Goal: Find specific page/section: Find specific page/section

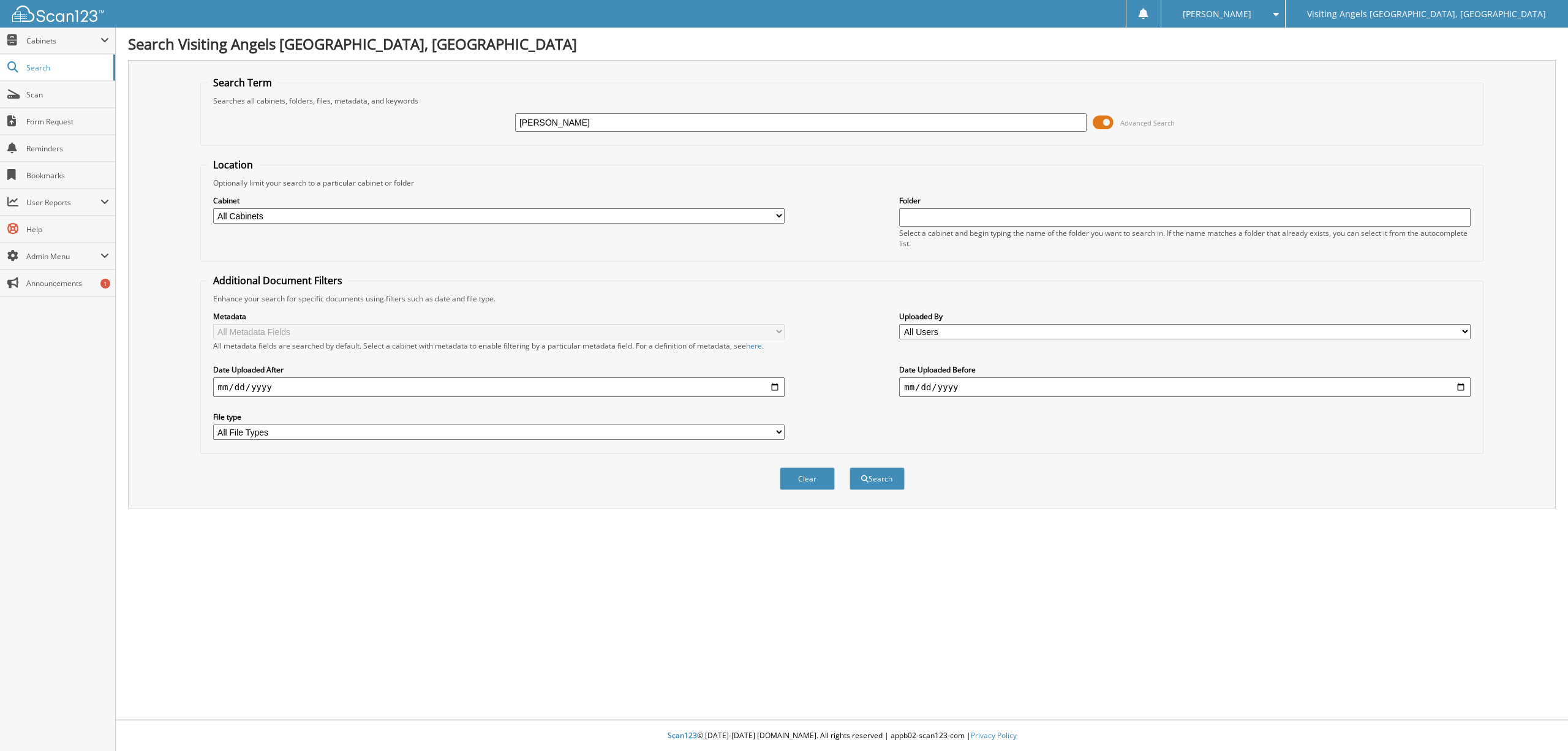
type input "[PERSON_NAME]"
click at [850, 467] on button "Search" at bounding box center [877, 479] width 55 height 23
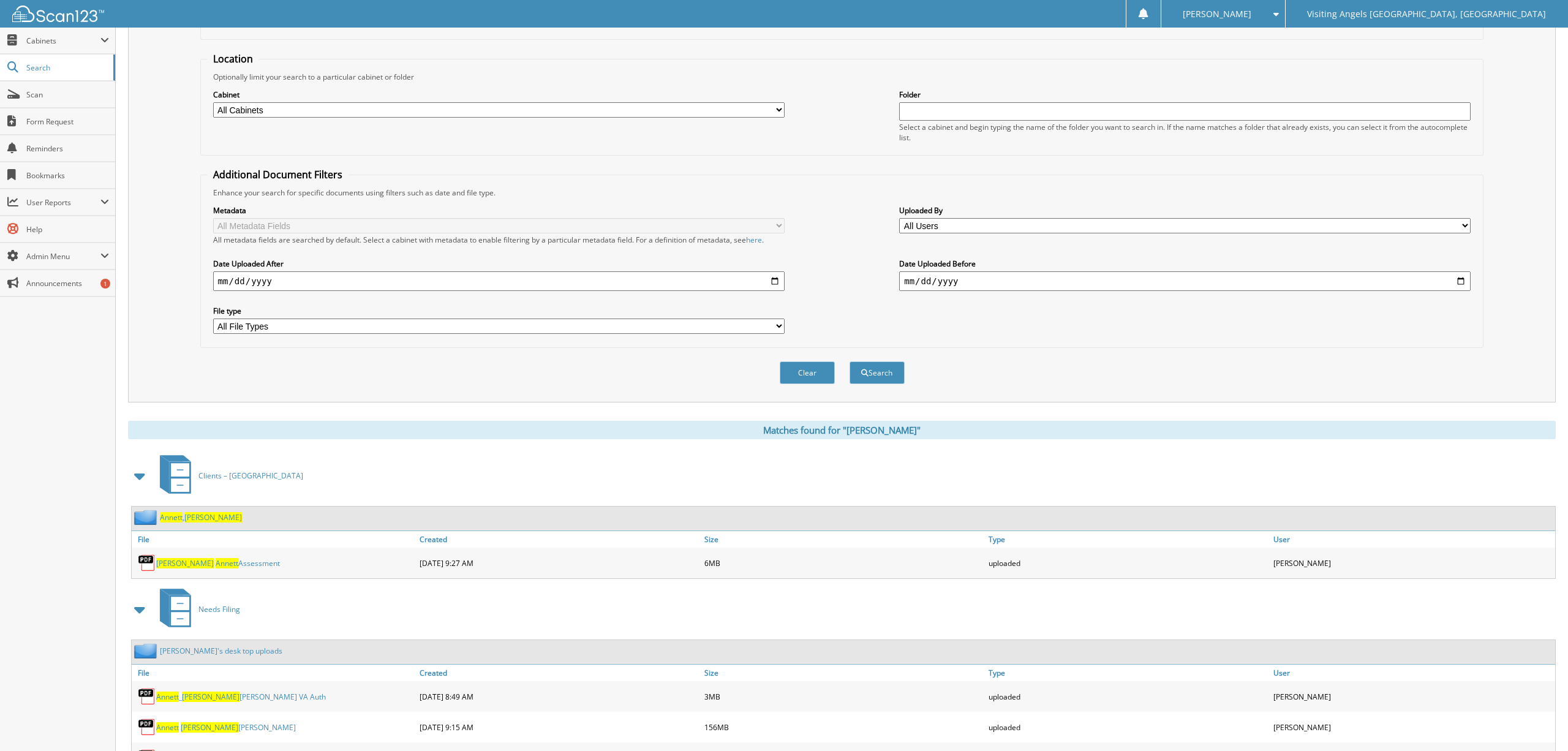
scroll to position [158, 0]
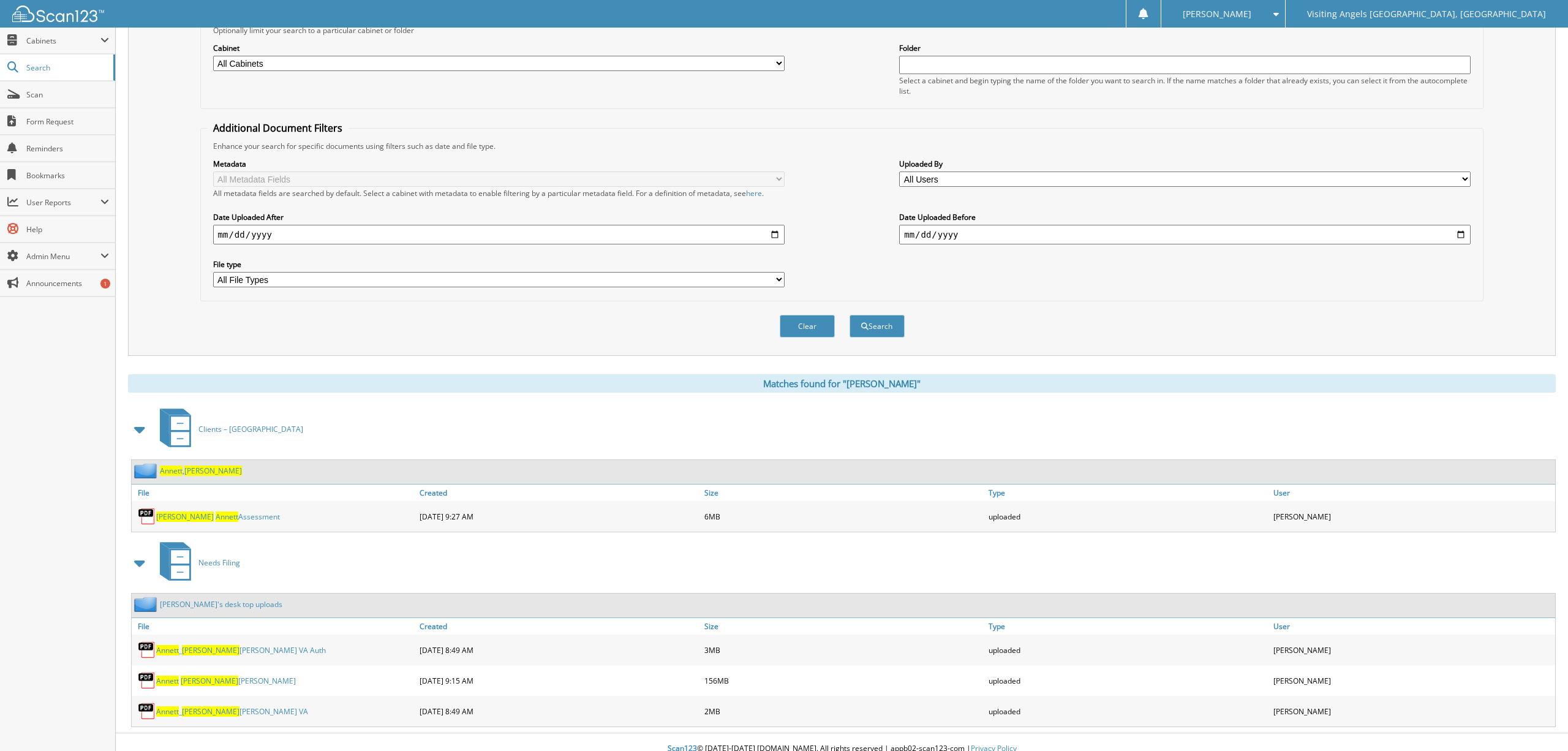
click at [185, 463] on div "Annett , Susan" at bounding box center [186, 471] width 110 height 15
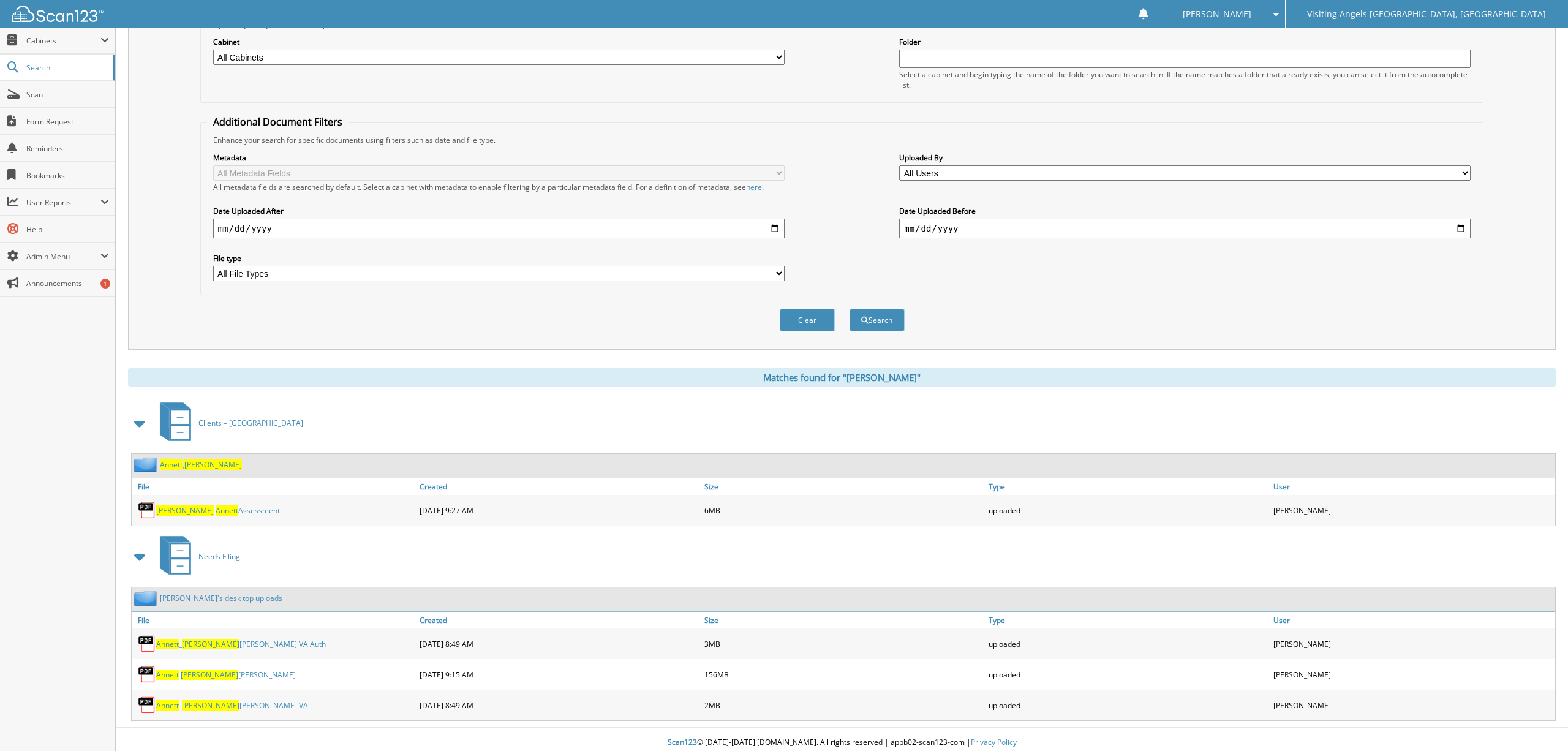
click at [216, 505] on span "Annett" at bounding box center [227, 510] width 23 height 10
click at [104, 39] on span at bounding box center [104, 40] width 8 height 10
click at [76, 71] on span "My Company" at bounding box center [64, 67] width 90 height 11
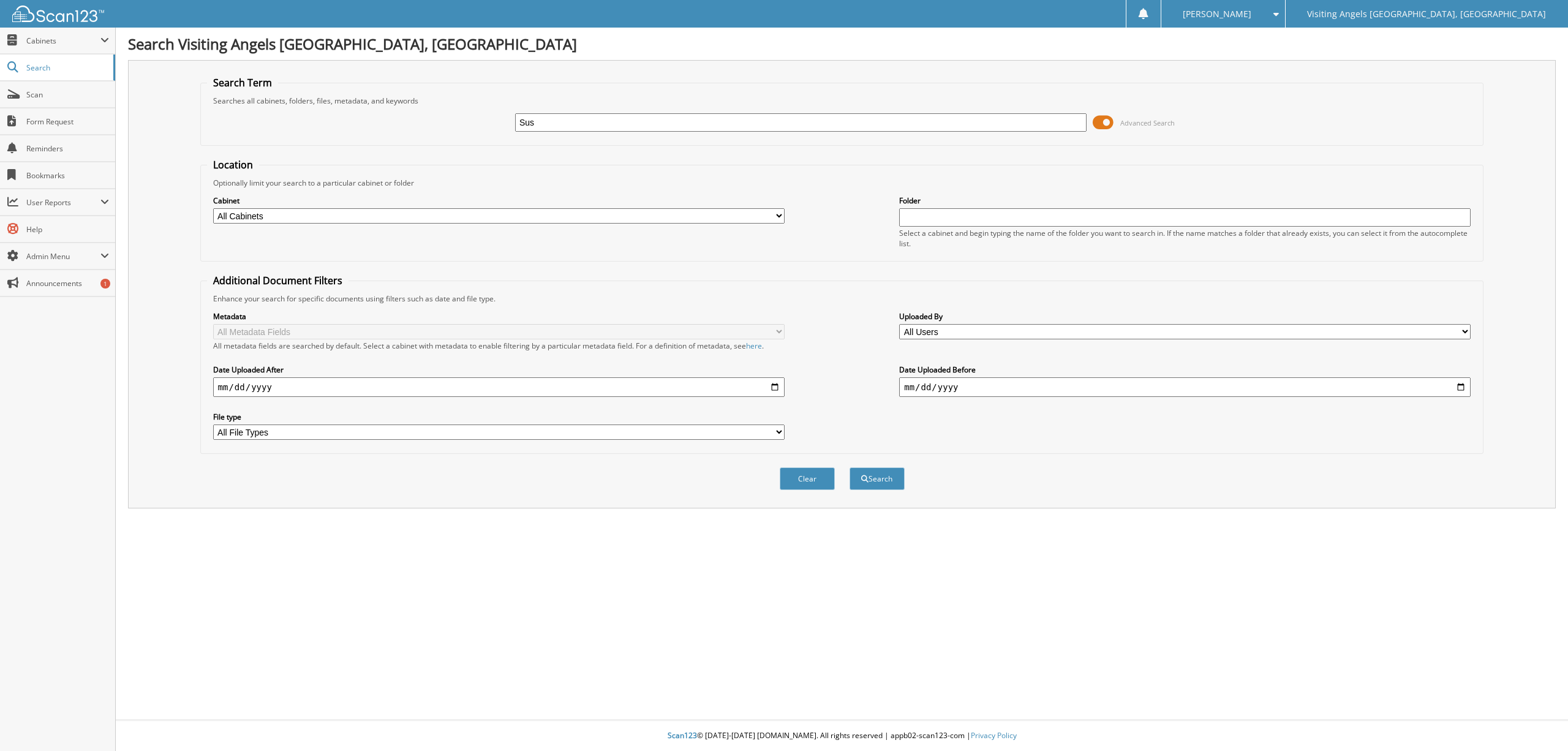
type input "[PERSON_NAME]"
click at [874, 473] on button "Search" at bounding box center [877, 479] width 55 height 23
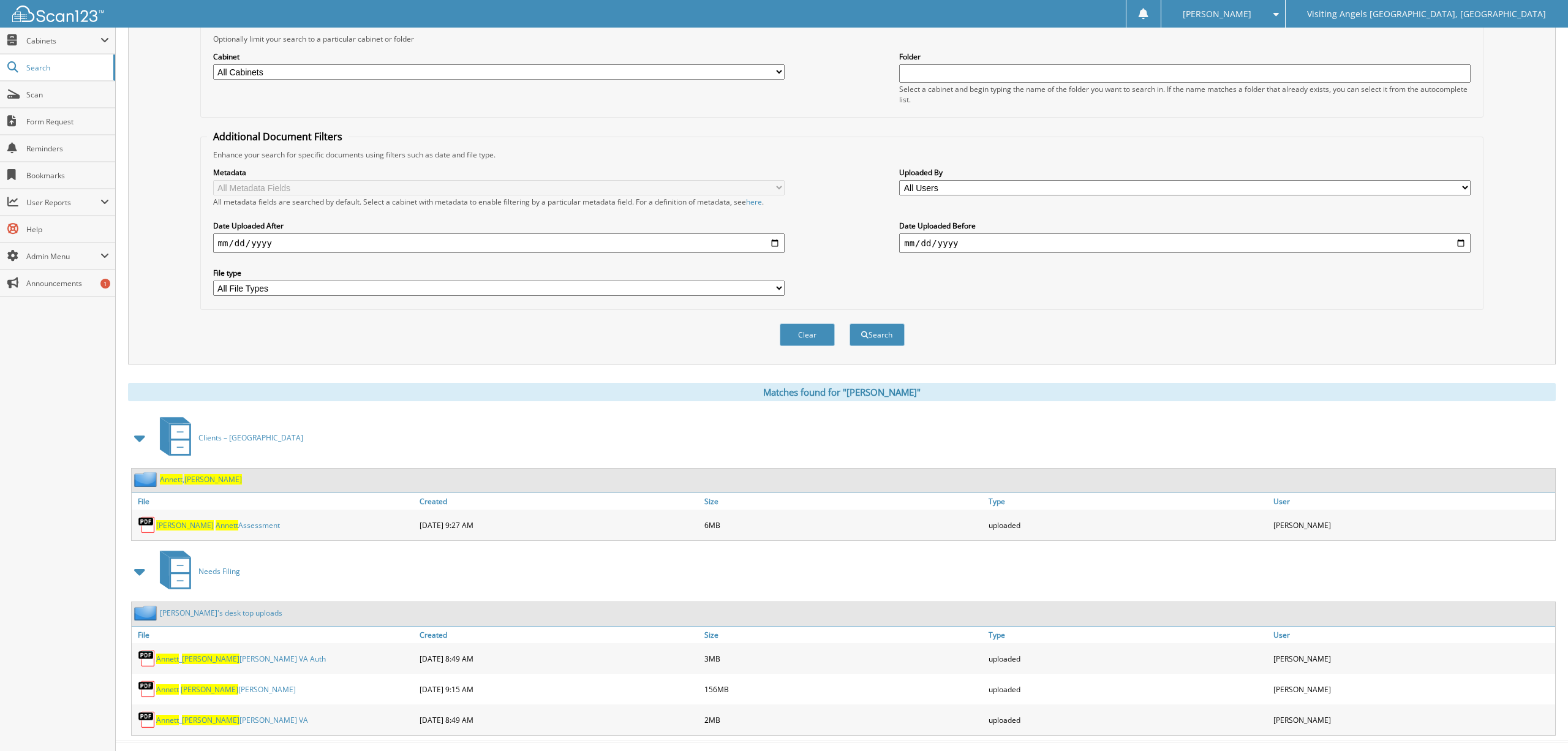
scroll to position [158, 0]
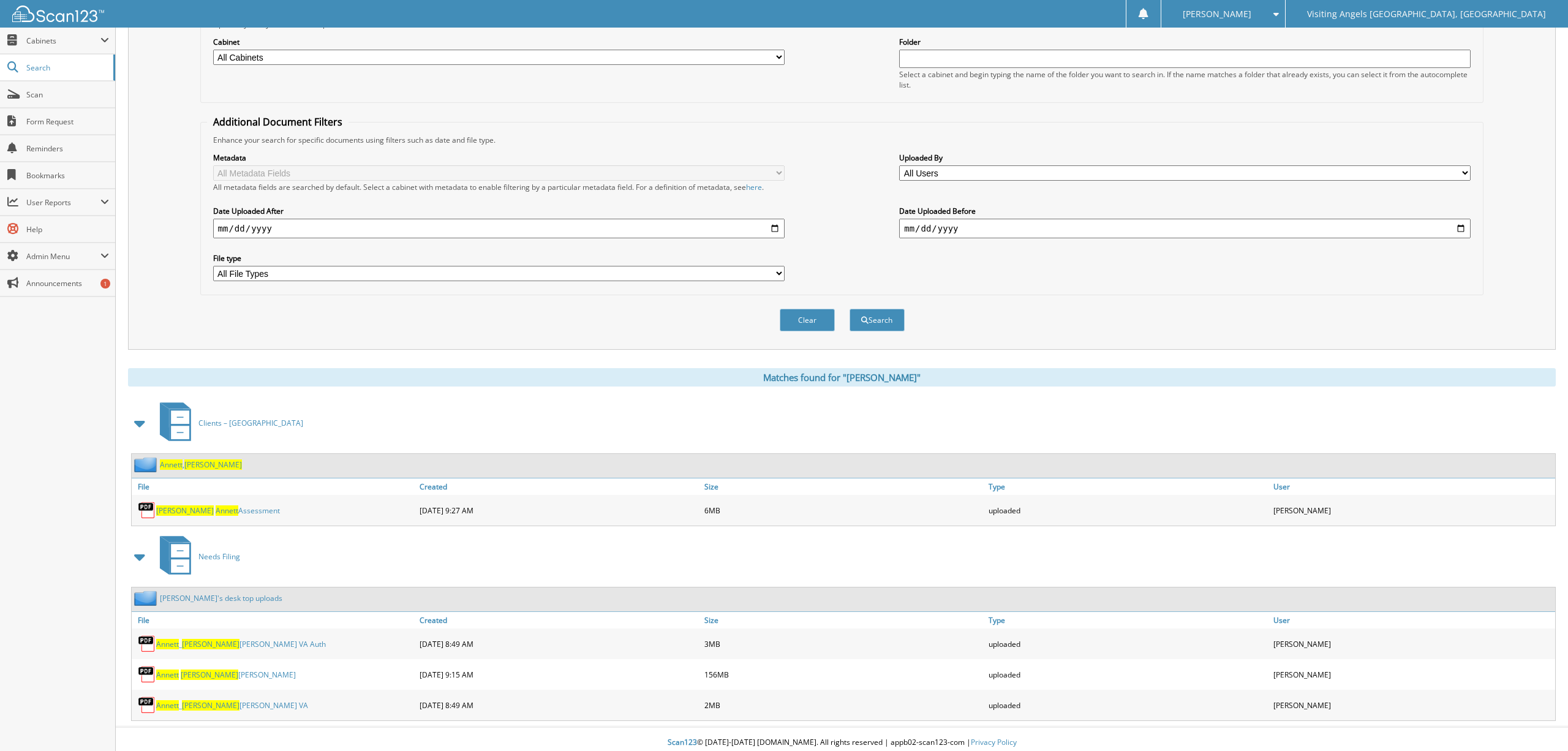
click at [176, 460] on span "Annett" at bounding box center [171, 465] width 23 height 10
